Goal: Information Seeking & Learning: Understand process/instructions

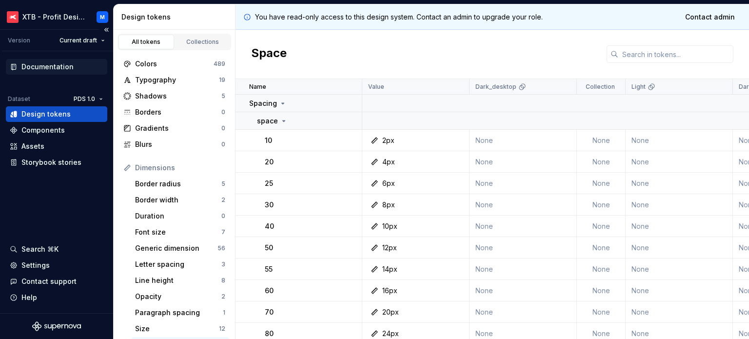
click at [45, 69] on div "Documentation" at bounding box center [47, 67] width 52 height 10
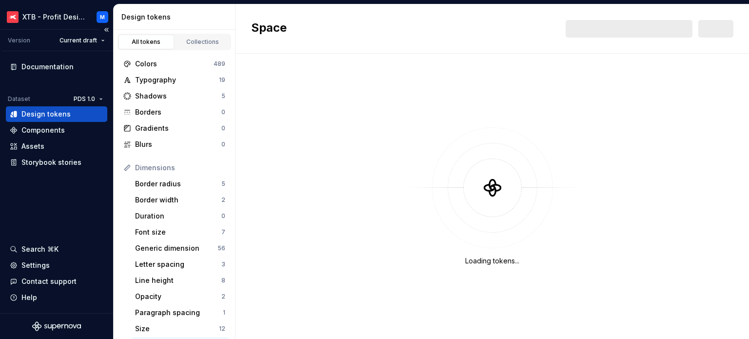
click at [37, 58] on div "Documentation Dataset PDS 1.0 Design tokens Components Assets Storybook stories…" at bounding box center [56, 182] width 113 height 262
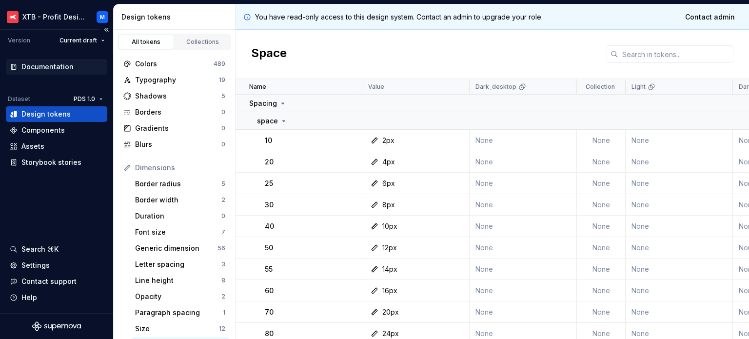
click at [38, 64] on div "Documentation" at bounding box center [47, 67] width 52 height 10
